Goal: Task Accomplishment & Management: Manage account settings

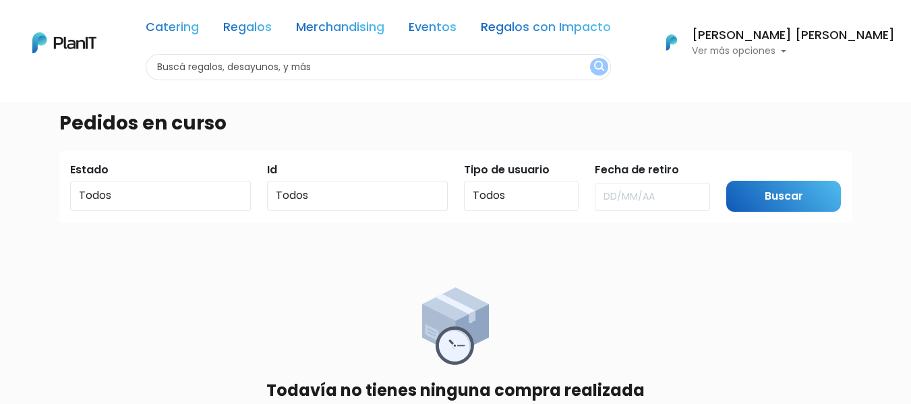
click at [783, 47] on p "Ver más opciones" at bounding box center [792, 51] width 203 height 9
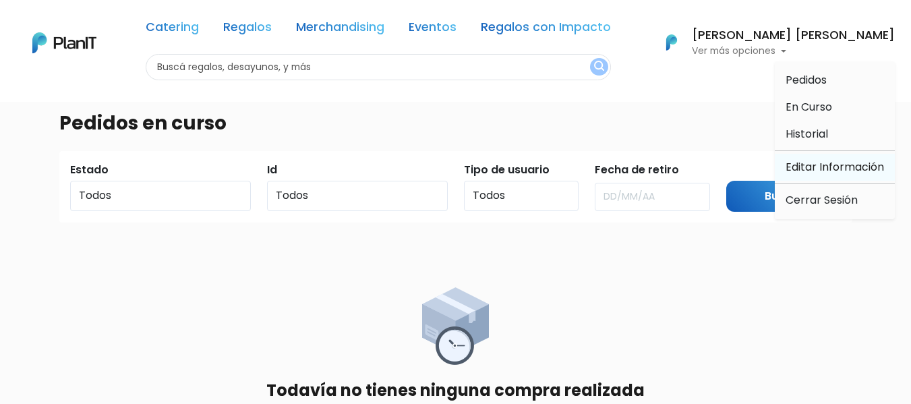
click at [811, 166] on link "Editar Información" at bounding box center [834, 167] width 120 height 27
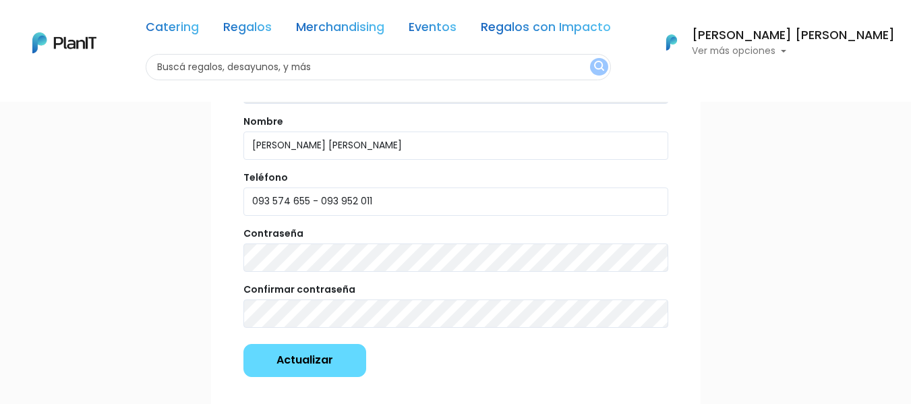
scroll to position [158, 0]
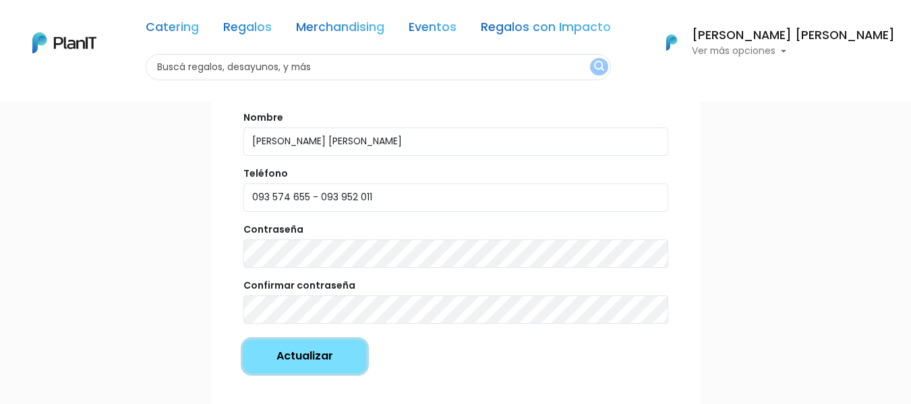
click at [281, 350] on input "Actualizar" at bounding box center [304, 356] width 123 height 33
